Goal: Transaction & Acquisition: Purchase product/service

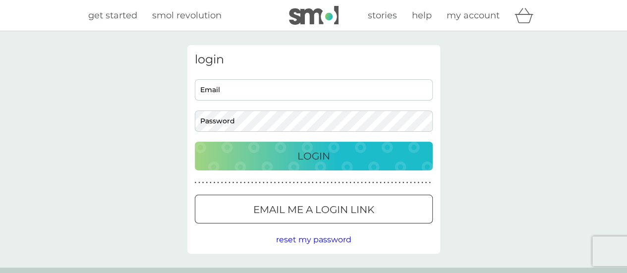
click at [271, 94] on body "Preferences Decline Accept get started smol revolution stories help my account …" at bounding box center [313, 251] width 627 height 503
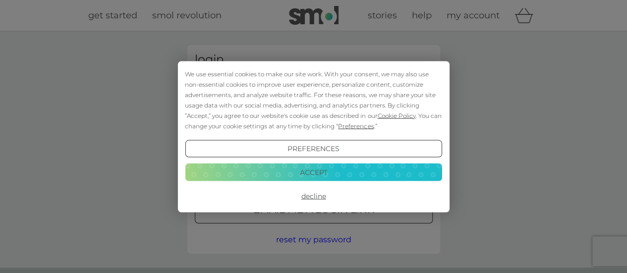
type input "kateelliott145@gmail.com"
click at [316, 168] on button "Accept" at bounding box center [313, 173] width 257 height 18
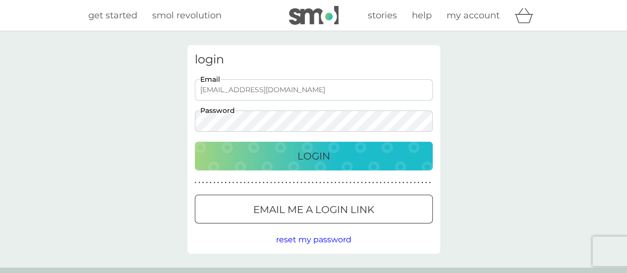
click at [334, 207] on p "Email me a login link" at bounding box center [313, 210] width 121 height 16
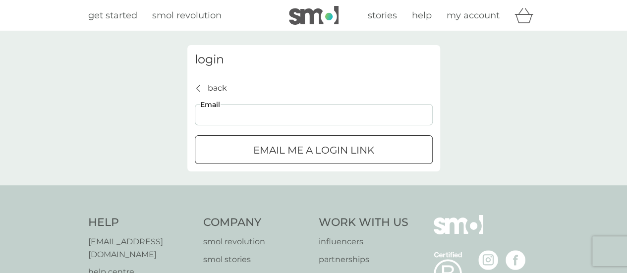
click at [212, 108] on input "Email" at bounding box center [314, 114] width 238 height 21
type input "kateelliott145@gmail.com"
click at [287, 152] on p "Email me a login link" at bounding box center [313, 150] width 121 height 16
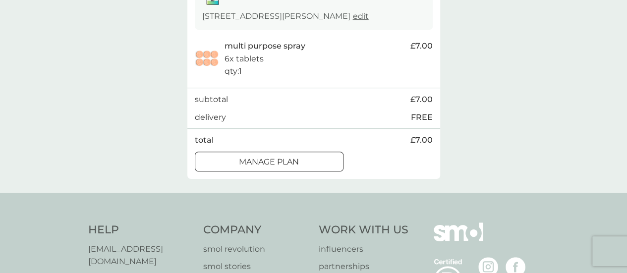
scroll to position [193, 0]
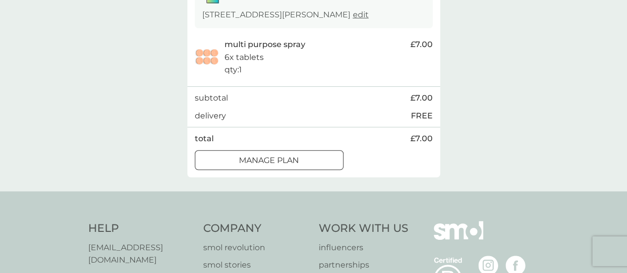
click at [321, 167] on div "Manage plan" at bounding box center [269, 160] width 148 height 13
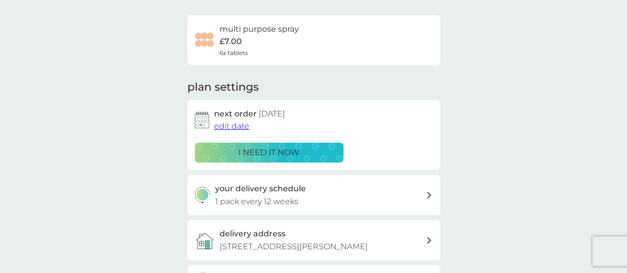
scroll to position [68, 0]
click at [241, 124] on span "edit date" at bounding box center [231, 125] width 35 height 9
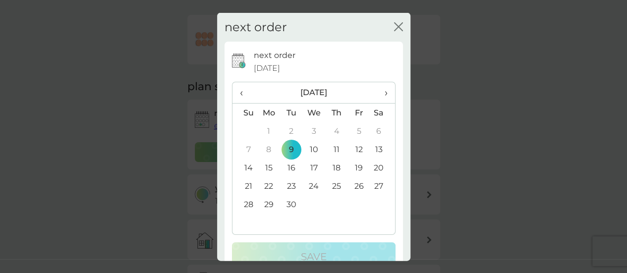
scroll to position [24, 0]
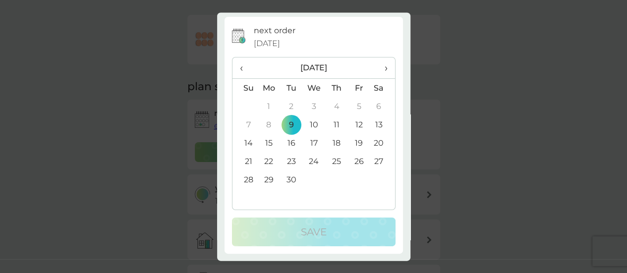
click at [290, 180] on td "30" at bounding box center [291, 180] width 22 height 18
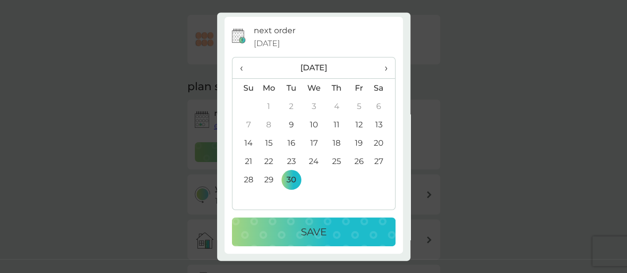
click at [312, 242] on button "Save" at bounding box center [314, 232] width 164 height 29
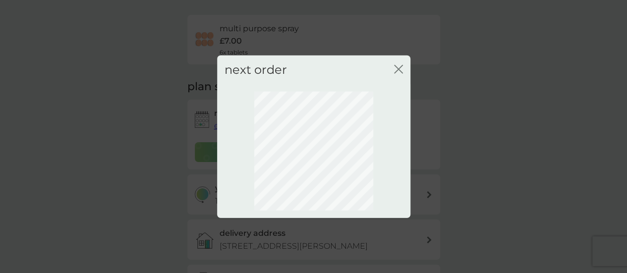
scroll to position [0, 0]
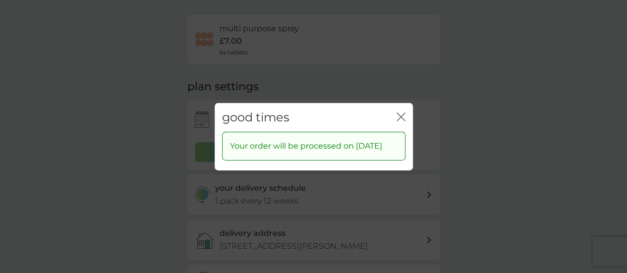
click at [405, 112] on icon "close" at bounding box center [401, 116] width 9 height 9
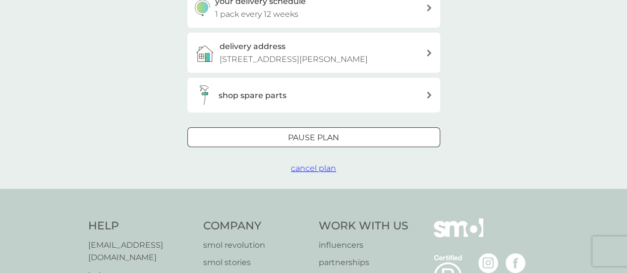
scroll to position [255, 0]
click at [430, 91] on div at bounding box center [429, 95] width 7 height 8
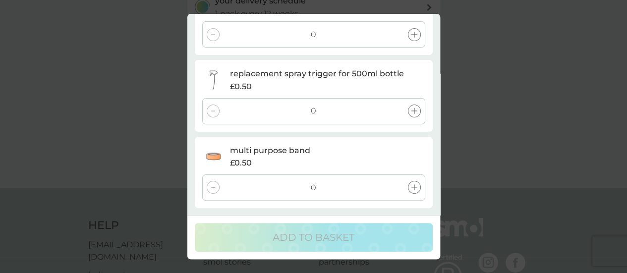
scroll to position [0, 0]
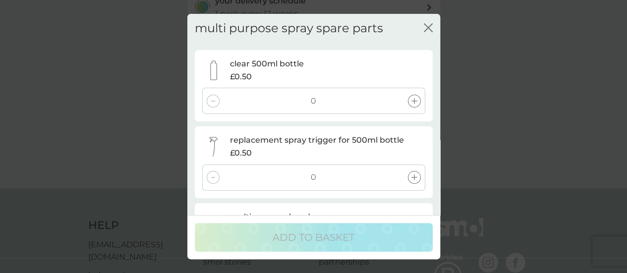
click at [428, 30] on icon "close" at bounding box center [428, 27] width 9 height 9
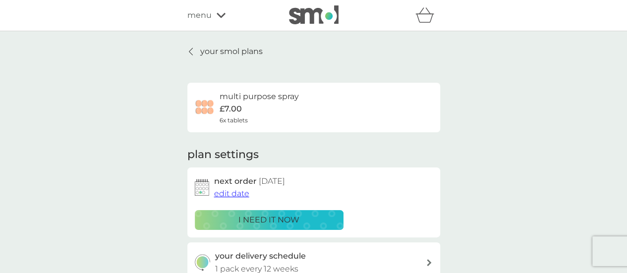
click at [238, 48] on p "your smol plans" at bounding box center [231, 51] width 62 height 13
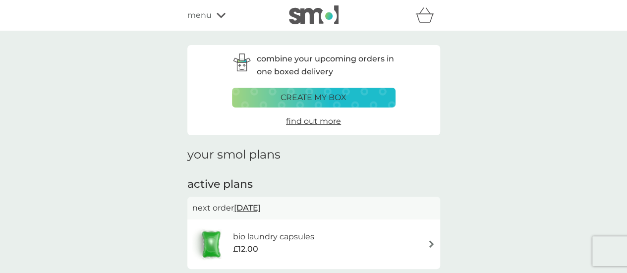
click at [210, 11] on span "menu" at bounding box center [199, 15] width 24 height 13
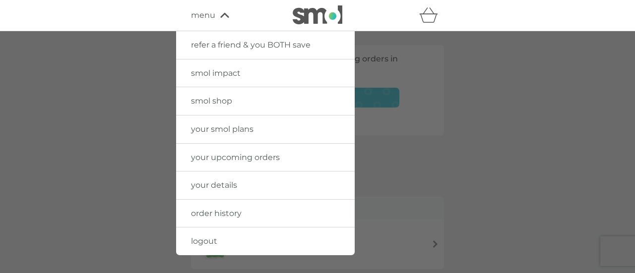
click at [243, 95] on link "smol shop" at bounding box center [265, 101] width 179 height 28
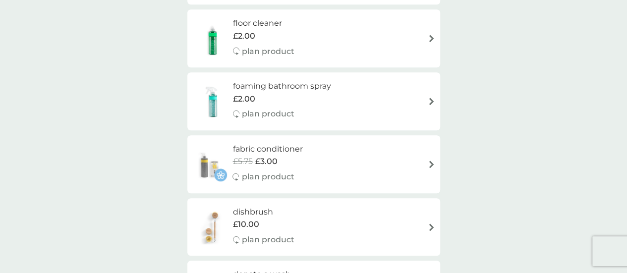
scroll to position [343, 0]
click at [274, 83] on h6 "foaming bathroom spray" at bounding box center [282, 85] width 98 height 13
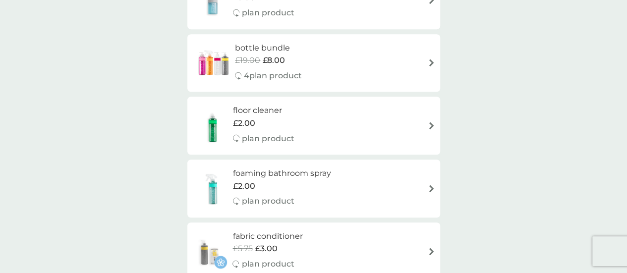
scroll to position [256, 0]
click at [381, 172] on div "foaming bathroom spray £2.00 plan product" at bounding box center [313, 187] width 243 height 43
select select "182"
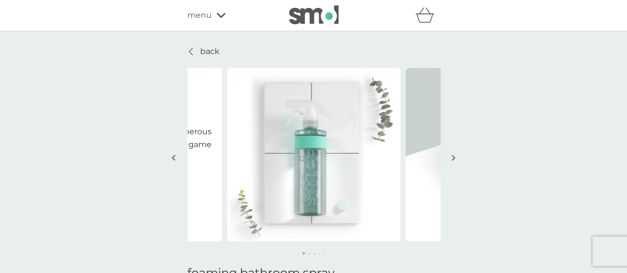
click at [456, 154] on button "button" at bounding box center [453, 159] width 7 height 50
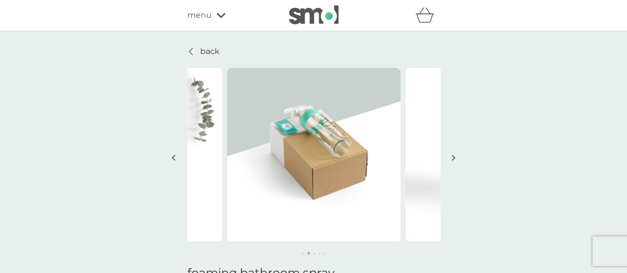
click at [456, 154] on button "button" at bounding box center [453, 159] width 7 height 50
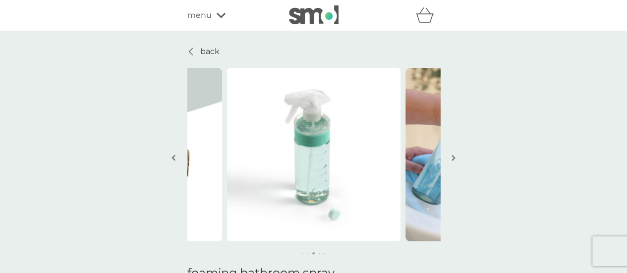
click at [456, 154] on button "button" at bounding box center [453, 159] width 7 height 50
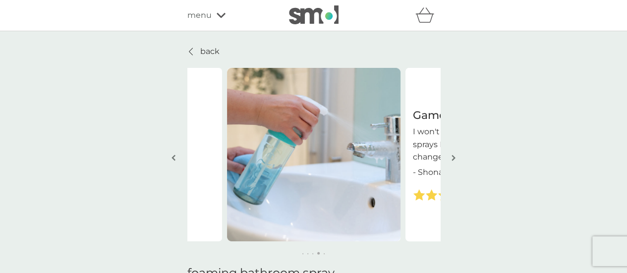
click at [456, 154] on button "button" at bounding box center [453, 159] width 7 height 50
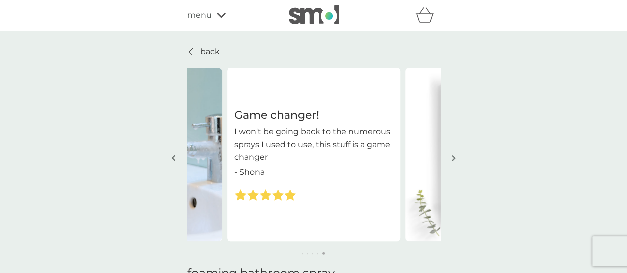
click at [456, 154] on button "button" at bounding box center [453, 159] width 7 height 50
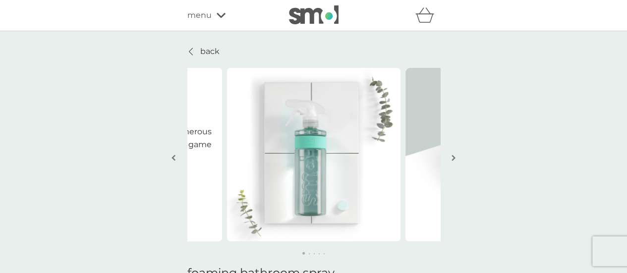
click at [456, 154] on button "button" at bounding box center [453, 159] width 7 height 50
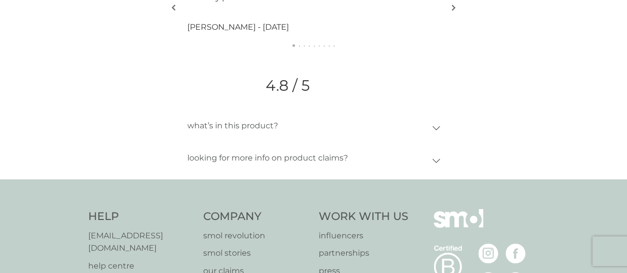
scroll to position [1238, 0]
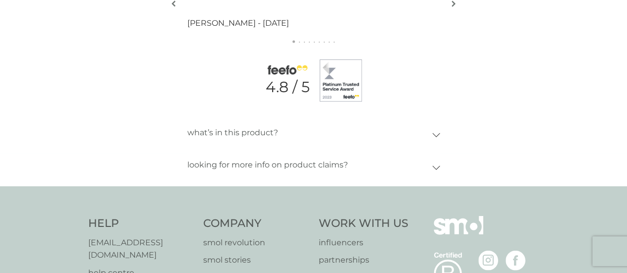
click at [427, 170] on div "looking for more info on product claims?" at bounding box center [309, 165] width 245 height 23
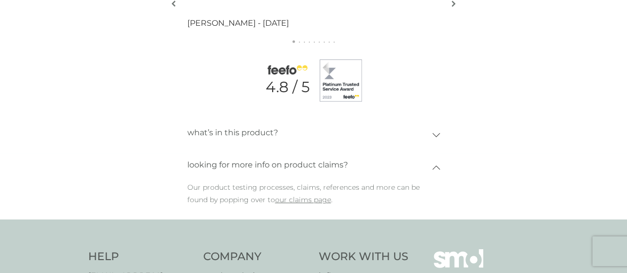
click at [432, 133] on icon at bounding box center [436, 135] width 8 height 4
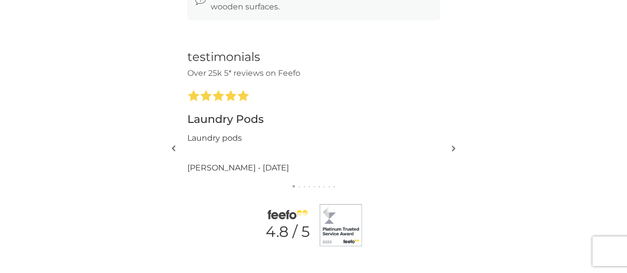
scroll to position [1093, 0]
click at [452, 148] on img "button" at bounding box center [454, 148] width 4 height 7
click at [175, 151] on img "button" at bounding box center [174, 148] width 4 height 7
click at [456, 151] on button "button" at bounding box center [453, 150] width 7 height 50
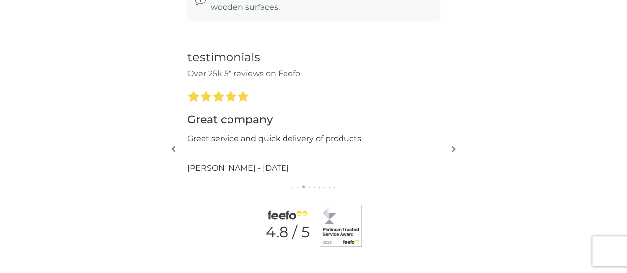
click at [456, 151] on button "button" at bounding box center [453, 150] width 7 height 50
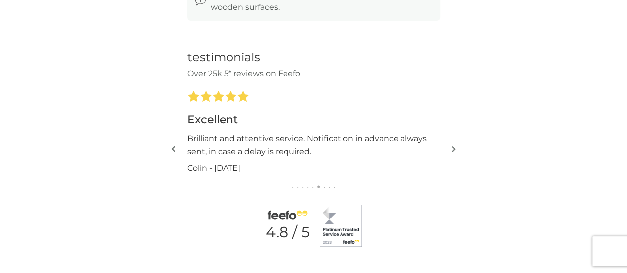
click at [456, 151] on button "button" at bounding box center [453, 150] width 7 height 50
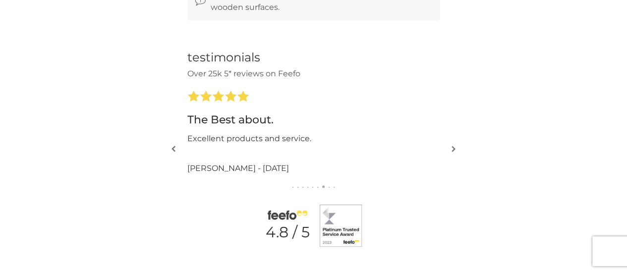
click at [456, 151] on button "button" at bounding box center [453, 150] width 7 height 50
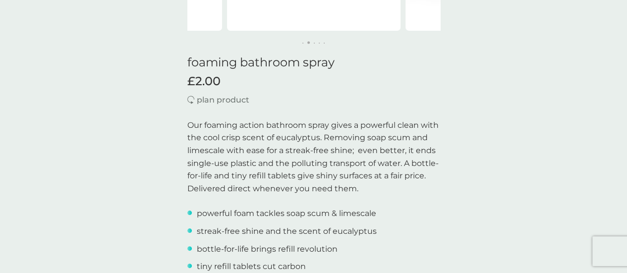
scroll to position [0, 0]
